Goal: Information Seeking & Learning: Compare options

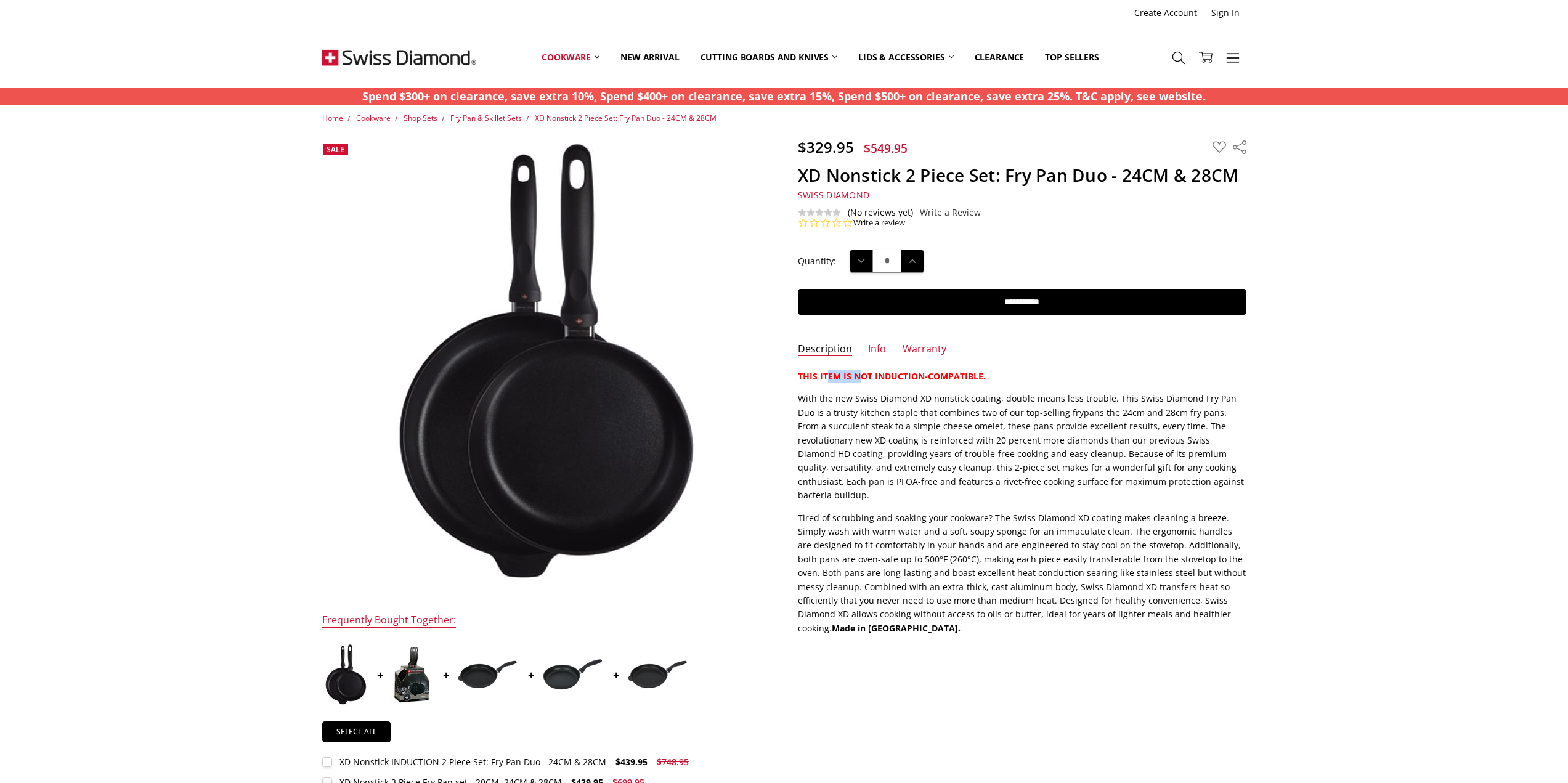
click at [1008, 377] on p "THIS ITEM IS NOT INDUCTION-COMPATIBLE." at bounding box center [1021, 376] width 448 height 13
click at [1039, 376] on p "THIS ITEM IS NOT INDUCTION-COMPATIBLE." at bounding box center [1021, 376] width 448 height 13
